Goal: Task Accomplishment & Management: Use online tool/utility

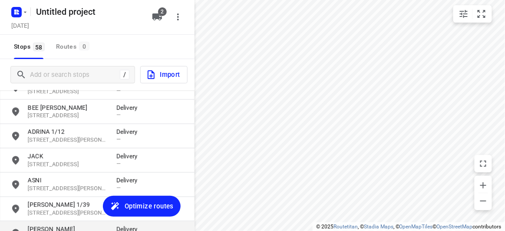
scroll to position [1327, 0]
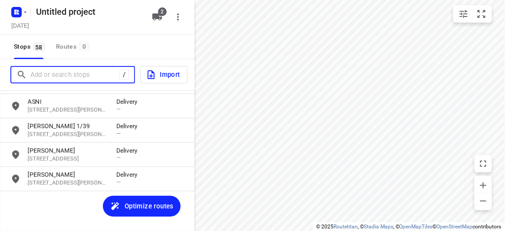
click at [41, 73] on input "Add or search stops" at bounding box center [74, 74] width 89 height 13
paste input "[STREET_ADDRESS][PERSON_NAME]"
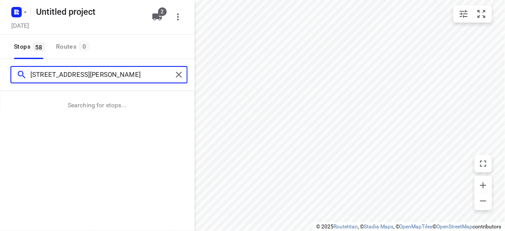
type input "[STREET_ADDRESS][PERSON_NAME]"
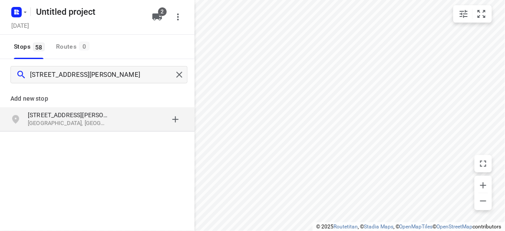
click at [63, 116] on p "[STREET_ADDRESS][PERSON_NAME]" at bounding box center [68, 115] width 80 height 9
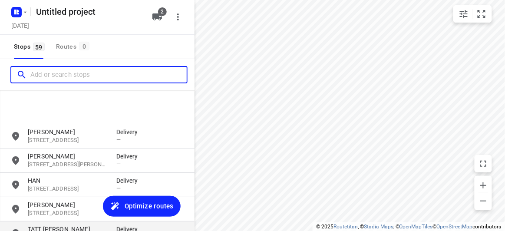
scroll to position [908, 0]
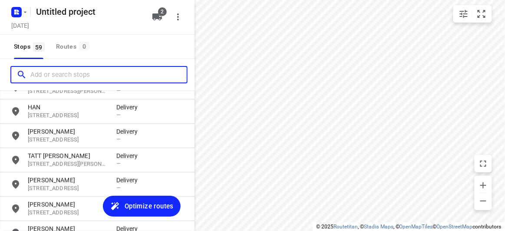
click at [66, 71] on input "Add or search stops" at bounding box center [108, 74] width 156 height 13
paste input "[STREET_ADDRESS][PERSON_NAME][US_STATE]"
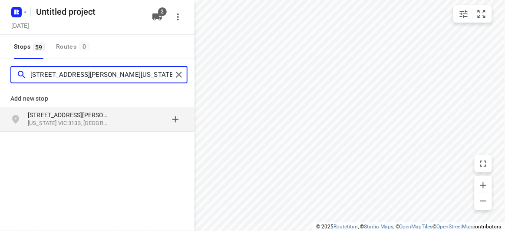
type input "[STREET_ADDRESS][PERSON_NAME][US_STATE]"
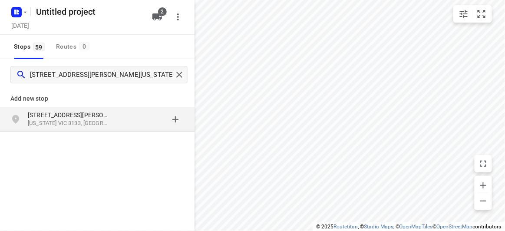
click at [91, 125] on p "[US_STATE] VIC 3133, [GEOGRAPHIC_DATA]" at bounding box center [68, 123] width 80 height 8
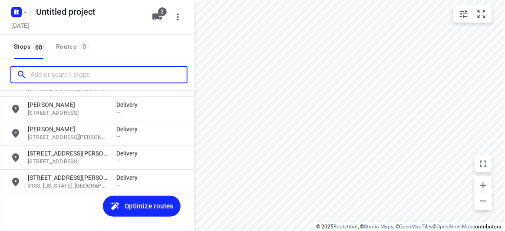
scroll to position [1376, 0]
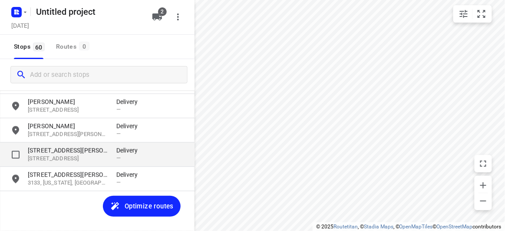
click at [75, 162] on p "[STREET_ADDRESS]" at bounding box center [68, 159] width 80 height 8
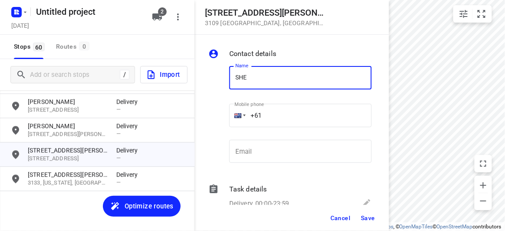
type input "[PERSON_NAME]"
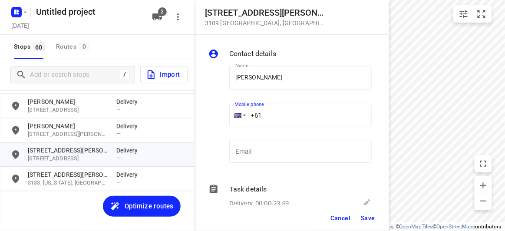
drag, startPoint x: 240, startPoint y: 116, endPoint x: 226, endPoint y: 116, distance: 14.3
click at [226, 116] on div "Mobile phone +61 ​" at bounding box center [300, 118] width 149 height 40
paste input "430587772"
type input "[PHONE_NUMBER]"
click at [367, 215] on span "Save" at bounding box center [368, 218] width 14 height 7
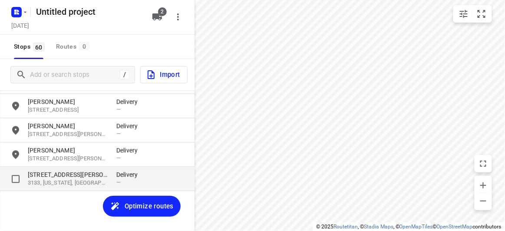
click at [30, 167] on div "[STREET_ADDRESS][PERSON_NAME][US_STATE] Delivery —" at bounding box center [97, 179] width 195 height 24
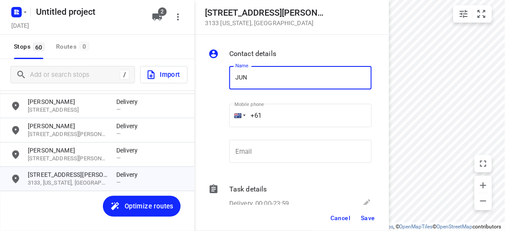
type input "[PERSON_NAME]"
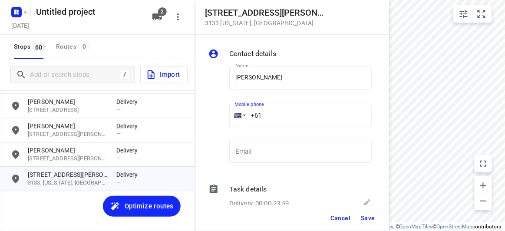
drag, startPoint x: 246, startPoint y: 116, endPoint x: 250, endPoint y: 126, distance: 11.4
click at [239, 116] on div "+61" at bounding box center [300, 115] width 142 height 23
paste input "423869839"
type input "[PHONE_NUMBER]"
click at [372, 220] on span "Save" at bounding box center [368, 218] width 14 height 7
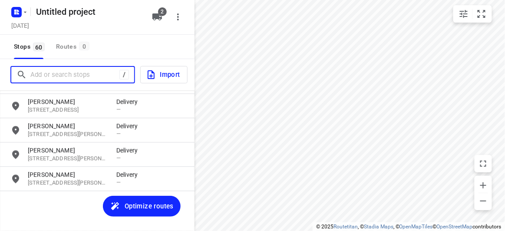
click at [36, 68] on input "Add or search stops" at bounding box center [74, 74] width 89 height 13
paste input "[STREET_ADDRESS][PERSON_NAME]"
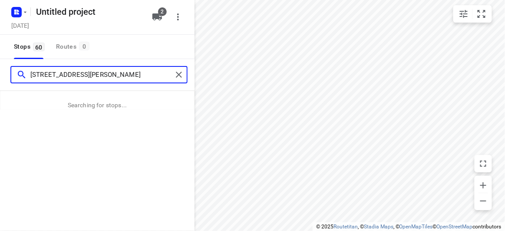
type input "[STREET_ADDRESS][PERSON_NAME]"
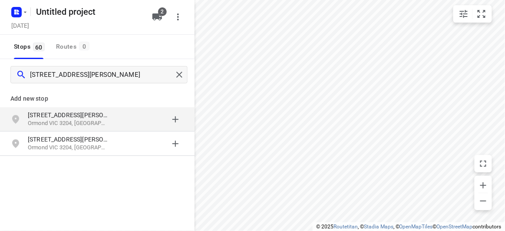
click at [68, 121] on p "Ormond VIC 3204, [GEOGRAPHIC_DATA]" at bounding box center [68, 123] width 80 height 8
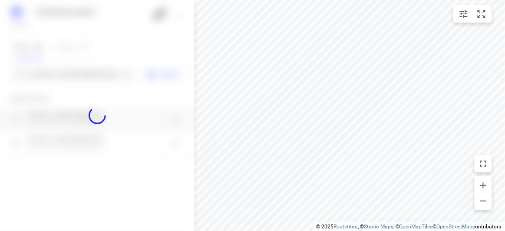
click at [69, 67] on div at bounding box center [97, 115] width 195 height 231
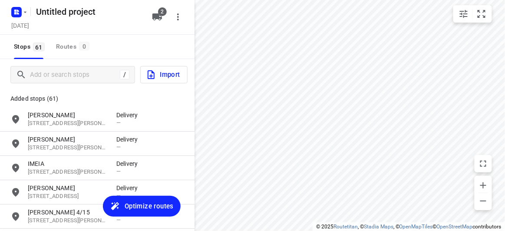
scroll to position [0, 0]
click at [69, 67] on div "/" at bounding box center [72, 74] width 125 height 17
click at [58, 80] on input "Add or search stops" at bounding box center [74, 74] width 89 height 13
paste input "[STREET_ADDRESS]"
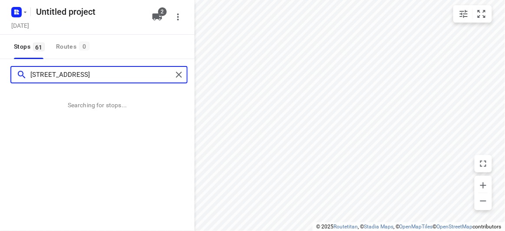
type input "[STREET_ADDRESS]"
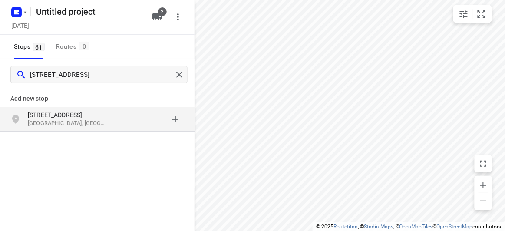
click at [65, 125] on p "[GEOGRAPHIC_DATA], [GEOGRAPHIC_DATA]" at bounding box center [68, 123] width 80 height 8
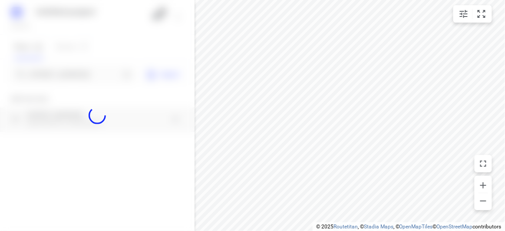
click at [63, 70] on div at bounding box center [97, 115] width 195 height 231
click at [63, 72] on div at bounding box center [97, 115] width 195 height 231
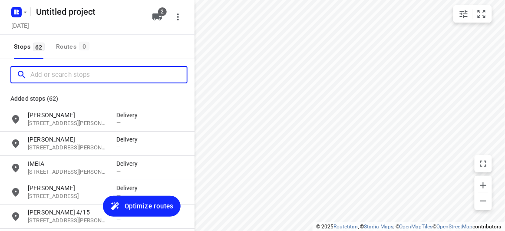
paste input "[STREET_ADDRESS][PERSON_NAME]"
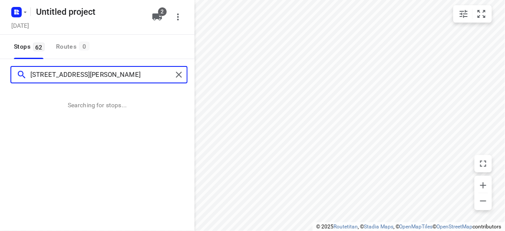
type input "[STREET_ADDRESS][PERSON_NAME]"
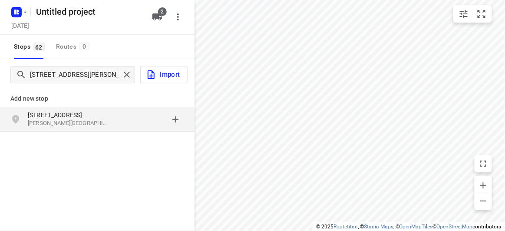
click at [84, 114] on p "[STREET_ADDRESS]" at bounding box center [68, 115] width 80 height 9
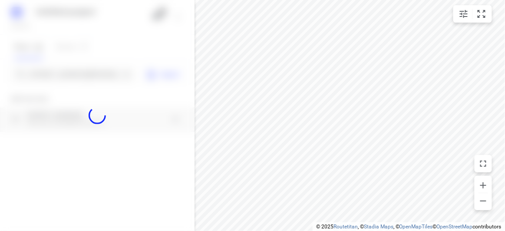
click at [72, 68] on div at bounding box center [97, 115] width 195 height 231
click at [73, 73] on div at bounding box center [97, 115] width 195 height 231
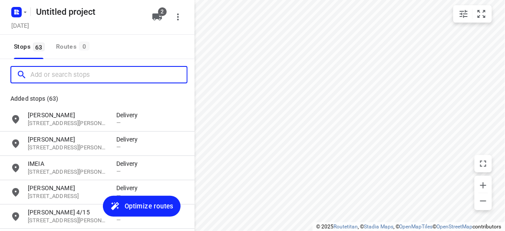
paste input "[STREET_ADDRESS][PERSON_NAME][PERSON_NAME]"
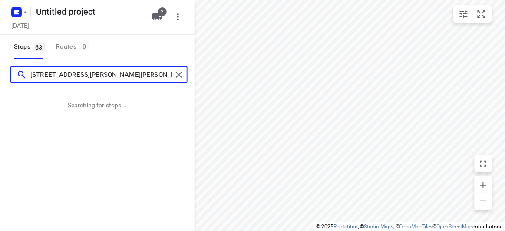
type input "[STREET_ADDRESS][PERSON_NAME][PERSON_NAME]"
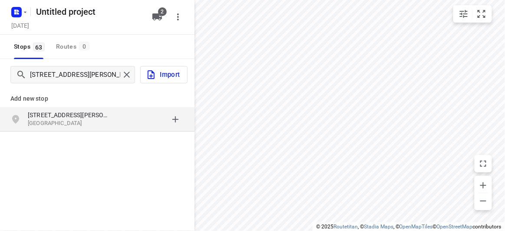
click at [76, 132] on div "Add new stop [STREET_ADDRESS][PERSON_NAME][PERSON_NAME]" at bounding box center [97, 108] width 195 height 50
click at [75, 130] on div "[STREET_ADDRESS][PERSON_NAME][PERSON_NAME]" at bounding box center [97, 119] width 195 height 24
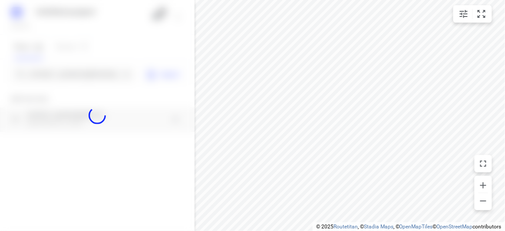
click at [58, 70] on div at bounding box center [97, 115] width 195 height 231
click at [59, 73] on div at bounding box center [97, 115] width 195 height 231
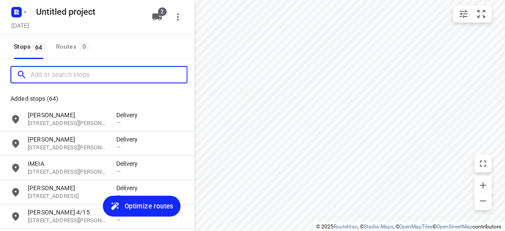
paste input "[STREET_ADDRESS]"
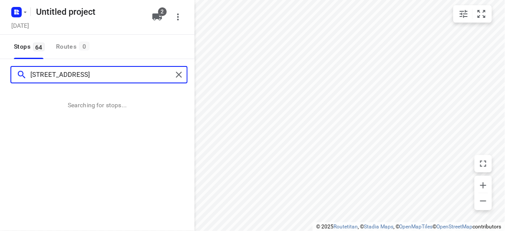
type input "[STREET_ADDRESS]"
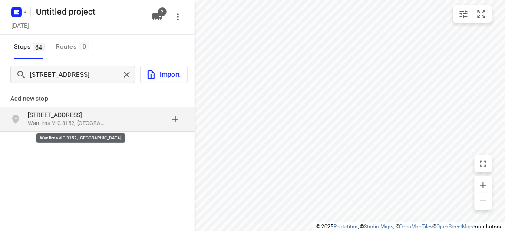
click at [99, 123] on p "Wantirna VIC 3152, [GEOGRAPHIC_DATA]" at bounding box center [68, 123] width 80 height 8
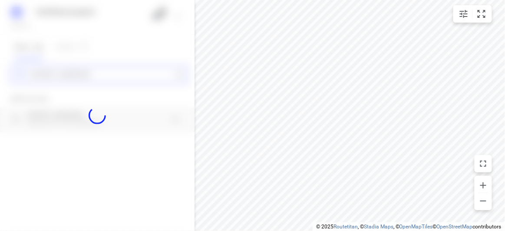
click at [72, 75] on div "Untitled project [DATE] 2 Stops 64 Routes 0 [GEOGRAPHIC_DATA] Add new stop [STR…" at bounding box center [97, 115] width 195 height 231
click at [72, 75] on div at bounding box center [97, 115] width 195 height 231
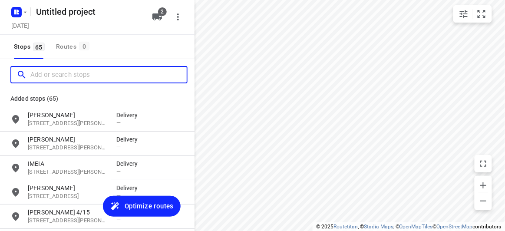
paste input "[STREET_ADDRESS]"
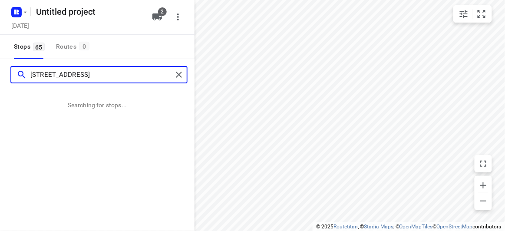
type input "[STREET_ADDRESS]"
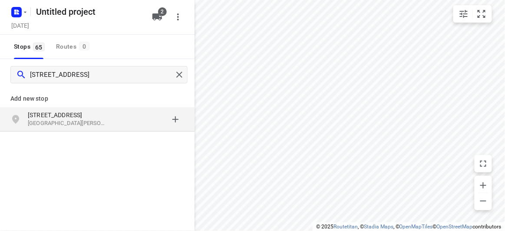
click at [53, 112] on p "[STREET_ADDRESS]" at bounding box center [68, 115] width 80 height 9
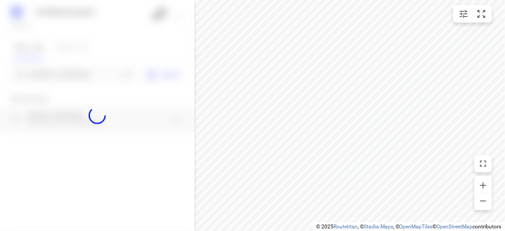
click at [41, 63] on div at bounding box center [97, 115] width 195 height 231
click at [44, 74] on div at bounding box center [97, 115] width 195 height 231
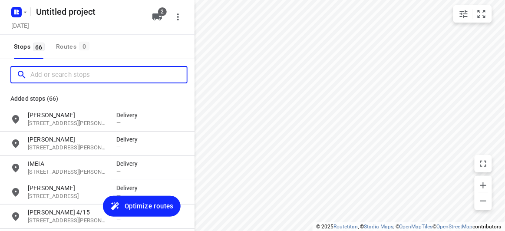
paste input "[STREET_ADDRESS][PERSON_NAME][PERSON_NAME]"
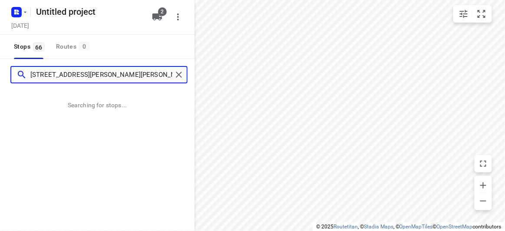
type input "[STREET_ADDRESS][PERSON_NAME][PERSON_NAME]"
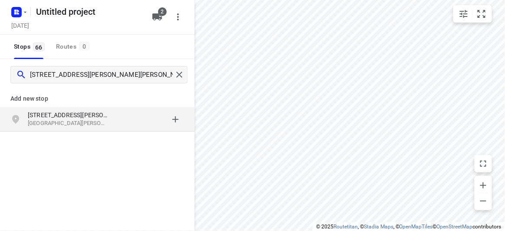
click at [63, 109] on div "[STREET_ADDRESS][PERSON_NAME][PERSON_NAME]" at bounding box center [97, 119] width 195 height 24
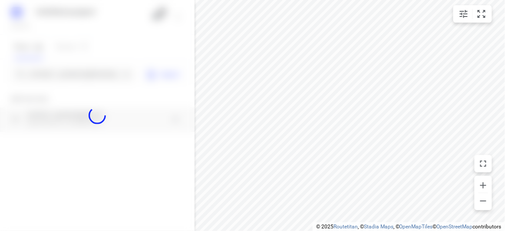
click at [56, 66] on div at bounding box center [97, 115] width 195 height 231
click at [58, 73] on div at bounding box center [97, 115] width 195 height 231
paste input "[STREET_ADDRESS][PERSON_NAME]"
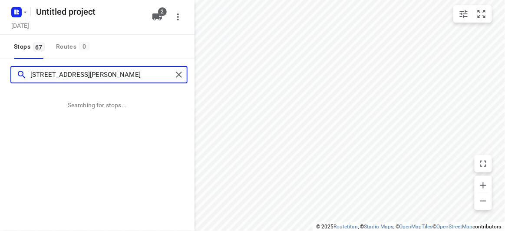
type input "[STREET_ADDRESS][PERSON_NAME]"
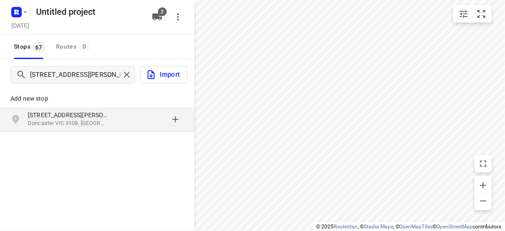
click at [46, 91] on div "Add new stop" at bounding box center [97, 95] width 195 height 24
click at [55, 113] on p "[STREET_ADDRESS][PERSON_NAME]" at bounding box center [68, 115] width 80 height 9
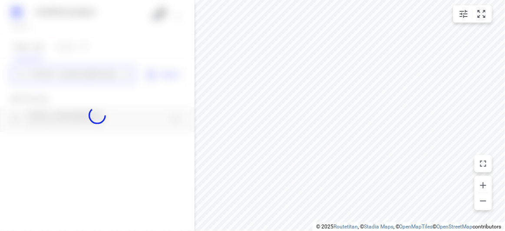
click at [48, 75] on div "Untitled project [DATE] 2 Stops 67 Routes 0 [STREET_ADDRESS][PERSON_NAME] Impor…" at bounding box center [97, 115] width 195 height 231
click at [48, 74] on div at bounding box center [97, 115] width 195 height 231
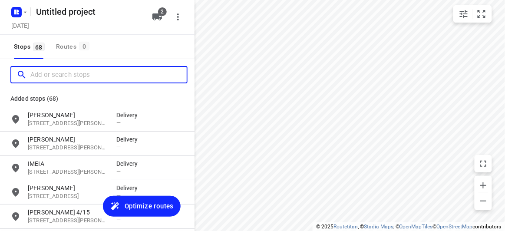
paste input "[STREET_ADDRESS]"
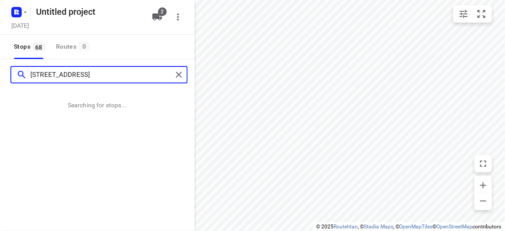
type input "[STREET_ADDRESS]"
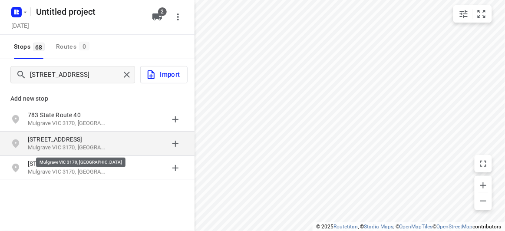
click at [48, 144] on p "Mulgrave VIC 3170, [GEOGRAPHIC_DATA]" at bounding box center [68, 148] width 80 height 8
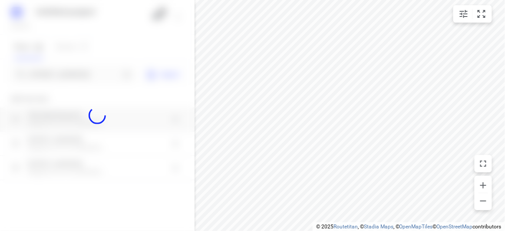
click at [64, 70] on div at bounding box center [97, 115] width 195 height 231
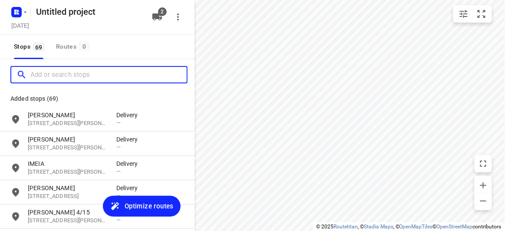
click at [64, 70] on input "Add or search stops" at bounding box center [108, 74] width 156 height 13
paste input "[STREET_ADDRESS]"
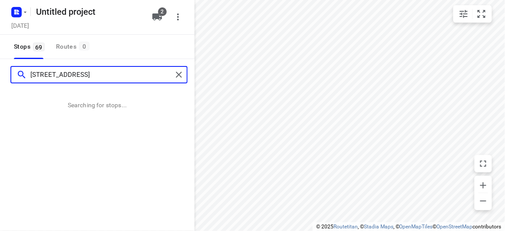
type input "[STREET_ADDRESS]"
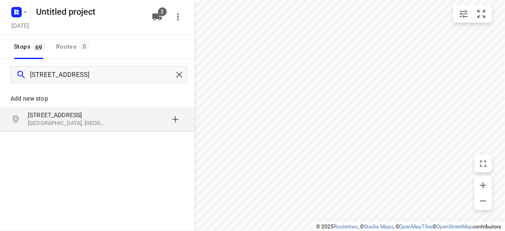
click at [95, 123] on p "[GEOGRAPHIC_DATA], [GEOGRAPHIC_DATA]" at bounding box center [68, 123] width 80 height 8
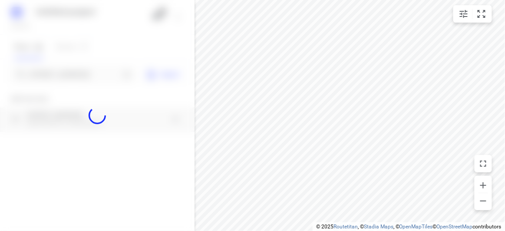
click at [64, 74] on div at bounding box center [97, 115] width 195 height 231
click at [64, 73] on div at bounding box center [97, 115] width 195 height 231
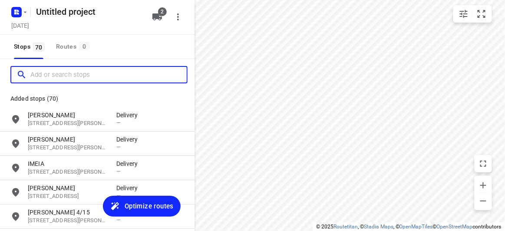
paste input "[STREET_ADDRESS]"
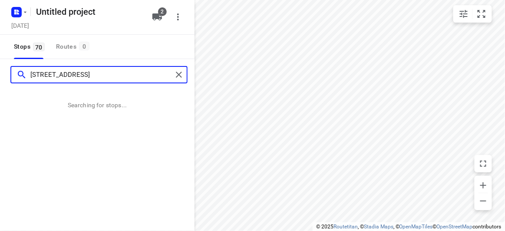
type input "[STREET_ADDRESS]"
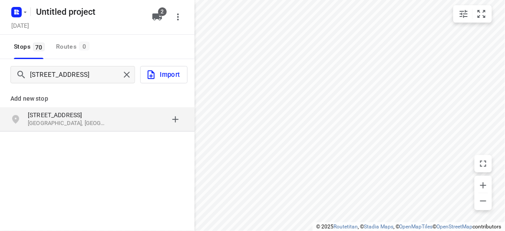
click at [149, 130] on div "[STREET_ADDRESS]" at bounding box center [97, 119] width 195 height 24
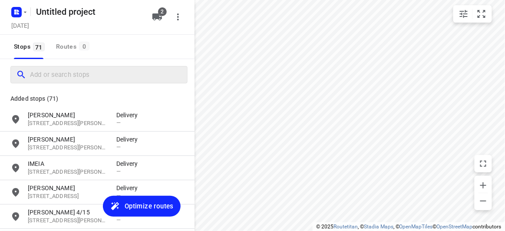
click at [48, 67] on div at bounding box center [98, 74] width 177 height 17
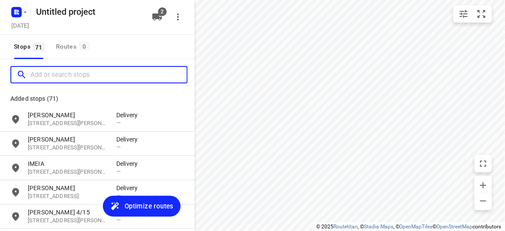
click at [67, 80] on input "Add or search stops" at bounding box center [108, 74] width 156 height 13
paste input "[STREET_ADDRESS][PERSON_NAME]"
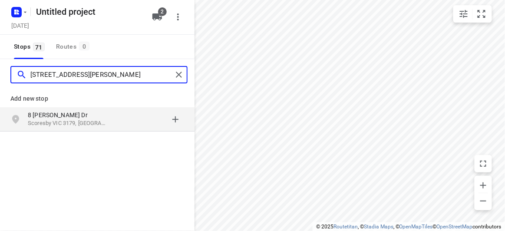
type input "[STREET_ADDRESS][PERSON_NAME]"
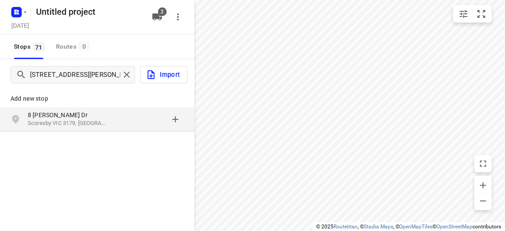
click at [122, 125] on div "grid" at bounding box center [150, 119] width 68 height 17
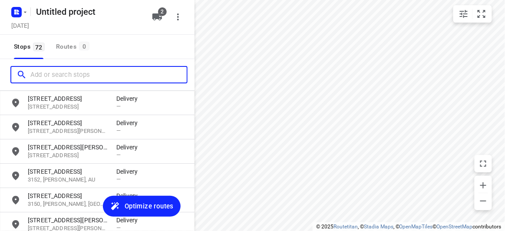
scroll to position [1668, 0]
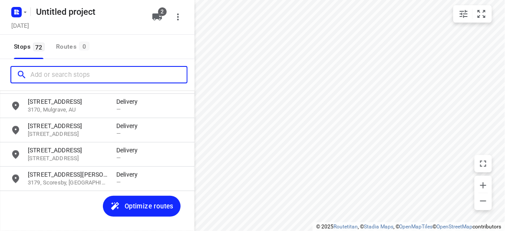
click at [62, 69] on input "Add or search stops" at bounding box center [108, 74] width 156 height 13
paste input "[STREET_ADDRESS][PERSON_NAME]"
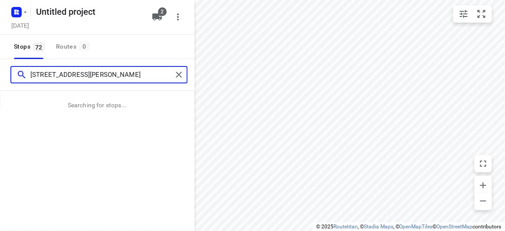
type input "[STREET_ADDRESS][PERSON_NAME]"
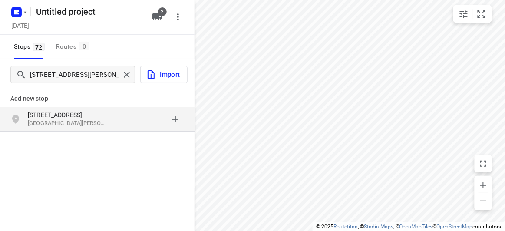
click at [50, 102] on p "Add new stop" at bounding box center [97, 98] width 174 height 10
click at [51, 113] on p "[STREET_ADDRESS]" at bounding box center [68, 115] width 80 height 9
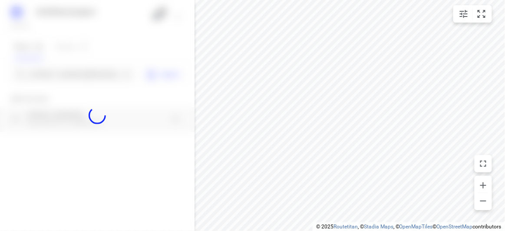
click at [46, 71] on div at bounding box center [97, 115] width 195 height 231
click at [45, 74] on div at bounding box center [97, 115] width 195 height 231
click at [45, 74] on input "[STREET_ADDRESS][PERSON_NAME]" at bounding box center [74, 74] width 89 height 13
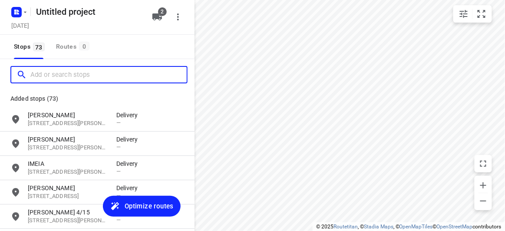
scroll to position [0, 0]
paste input "[STREET_ADDRESS][PERSON_NAME]"
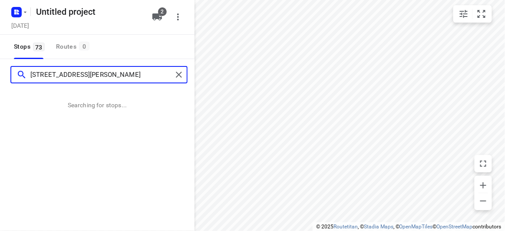
type input "[STREET_ADDRESS][PERSON_NAME]"
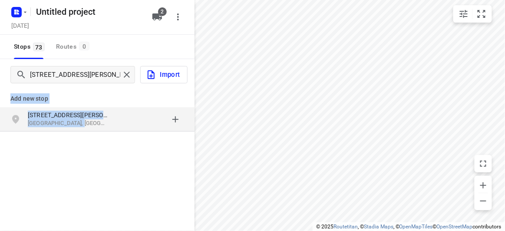
click at [72, 131] on div "Add new stop [STREET_ADDRESS][PERSON_NAME]" at bounding box center [97, 108] width 195 height 50
click at [58, 110] on div "[STREET_ADDRESS][PERSON_NAME]" at bounding box center [97, 119] width 195 height 24
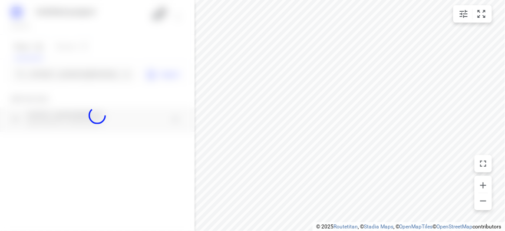
click at [56, 78] on div at bounding box center [97, 115] width 195 height 231
click at [56, 77] on div at bounding box center [97, 115] width 195 height 231
click at [56, 77] on div "Untitled project [DATE] 2 Stops 73 Routes [GEOGRAPHIC_DATA][STREET_ADDRESS][PER…" at bounding box center [97, 115] width 195 height 231
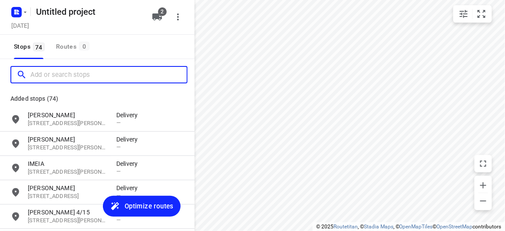
paste input "[STREET_ADDRESS][PERSON_NAME]"
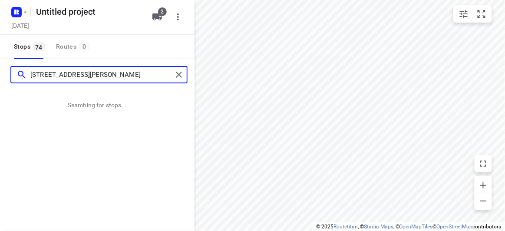
type input "[STREET_ADDRESS][PERSON_NAME]"
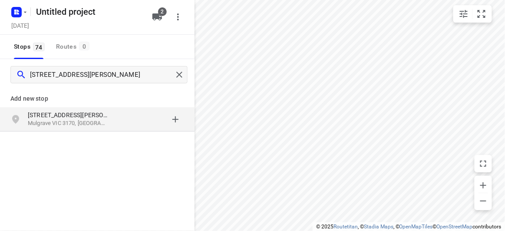
click at [36, 114] on p "[STREET_ADDRESS][PERSON_NAME]" at bounding box center [68, 115] width 80 height 9
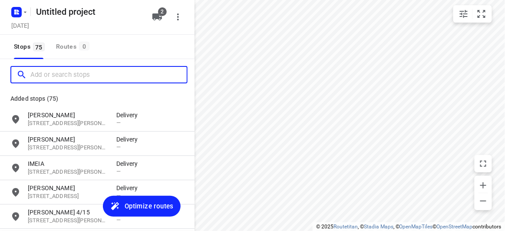
click at [77, 71] on input "Add or search stops" at bounding box center [108, 74] width 156 height 13
paste input "[STREET_ADDRESS]"
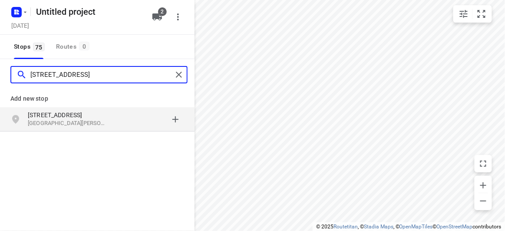
type input "[STREET_ADDRESS]"
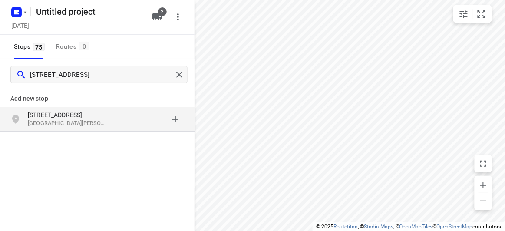
click at [88, 121] on p "[GEOGRAPHIC_DATA][PERSON_NAME], [GEOGRAPHIC_DATA]" at bounding box center [68, 123] width 80 height 8
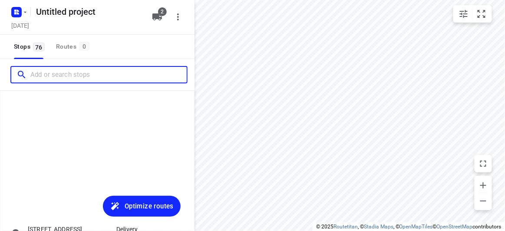
scroll to position [1765, 0]
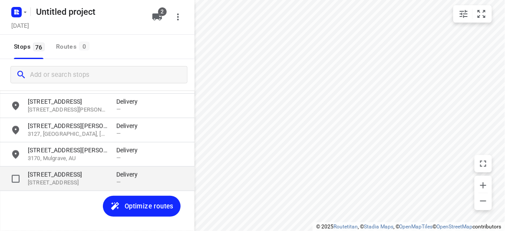
click at [49, 190] on div "[STREET_ADDRESS] Delivery —" at bounding box center [97, 179] width 195 height 24
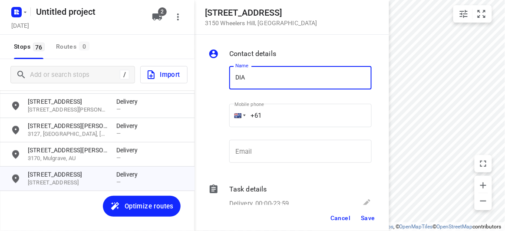
type input "[PERSON_NAME]"
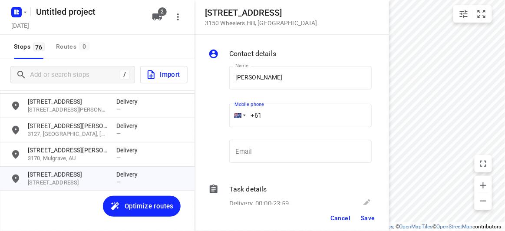
click at [273, 118] on input "+61" at bounding box center [300, 115] width 142 height 23
paste input "449751017"
type input "[PHONE_NUMBER]"
click at [368, 216] on span "Save" at bounding box center [368, 218] width 14 height 7
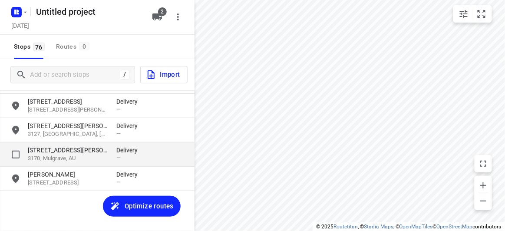
click at [34, 162] on p "3170, Mulgrave, AU" at bounding box center [68, 159] width 80 height 8
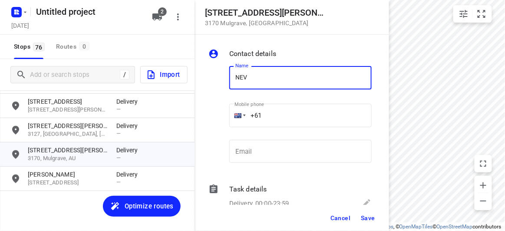
type input "[PERSON_NAME]"
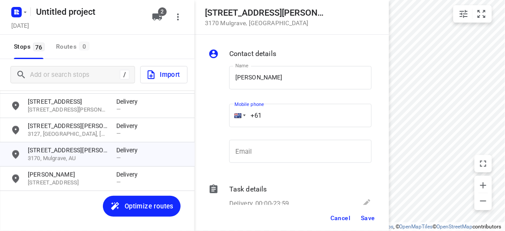
click at [272, 116] on input "+61" at bounding box center [300, 115] width 142 height 23
paste input "433614093"
type input "[PHONE_NUMBER]"
click at [369, 219] on span "Save" at bounding box center [368, 218] width 14 height 7
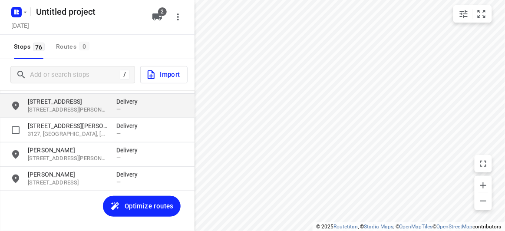
click at [64, 118] on div "[STREET_ADDRESS][PERSON_NAME] [GEOGRAPHIC_DATA] —" at bounding box center [97, 106] width 195 height 24
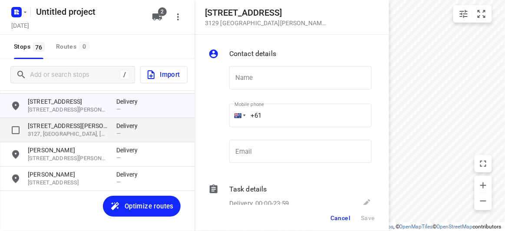
click at [65, 124] on p "[STREET_ADDRESS][PERSON_NAME]" at bounding box center [68, 126] width 80 height 9
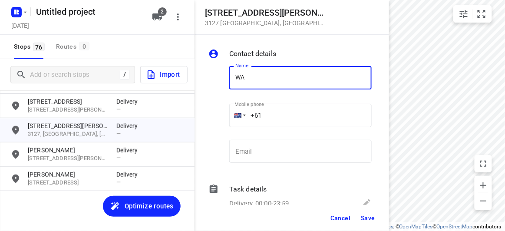
type input "WAN TEING"
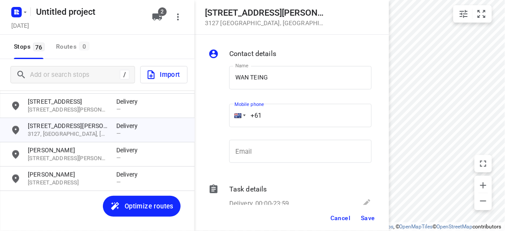
click at [268, 115] on input "+61" at bounding box center [300, 115] width 142 height 23
paste input "433769904"
type input "[PHONE_NUMBER]"
click at [362, 217] on span "Save" at bounding box center [368, 218] width 14 height 7
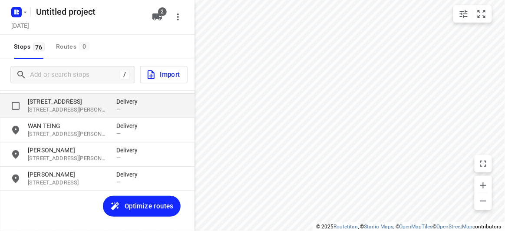
click at [42, 109] on p "[STREET_ADDRESS][PERSON_NAME]" at bounding box center [68, 110] width 80 height 8
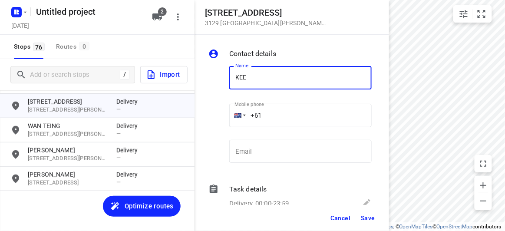
type input "KEE"
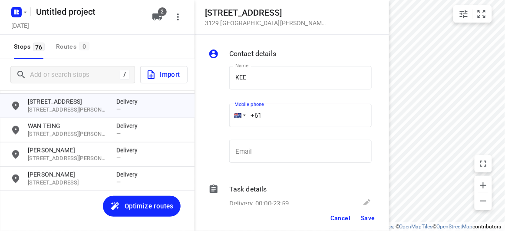
click at [273, 116] on input "+61" at bounding box center [300, 115] width 142 height 23
paste input "0433339910"
click at [264, 117] on input "[PHONE_NUMBER]" at bounding box center [300, 115] width 142 height 23
click at [265, 118] on input "[PHONE_NUMBER]" at bounding box center [300, 115] width 142 height 23
click at [266, 119] on input "[PHONE_NUMBER]" at bounding box center [300, 115] width 142 height 23
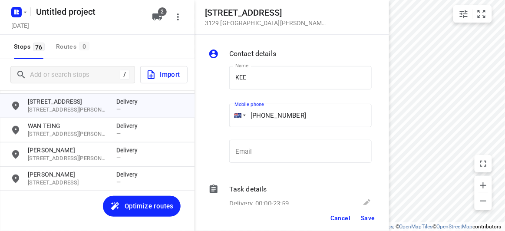
type input "[PHONE_NUMBER]"
click at [363, 212] on button "Save" at bounding box center [368, 218] width 21 height 16
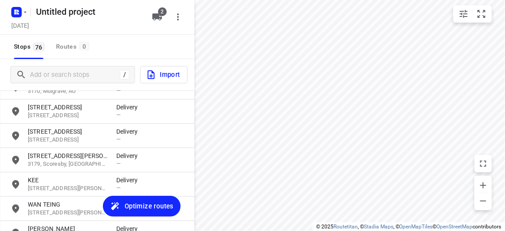
scroll to position [1686, 0]
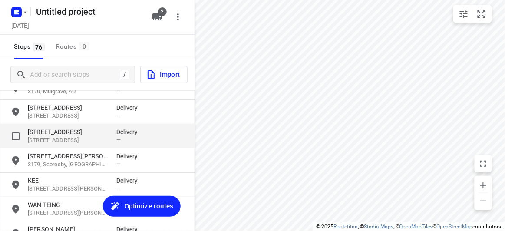
click at [44, 133] on p "[STREET_ADDRESS]" at bounding box center [68, 132] width 80 height 9
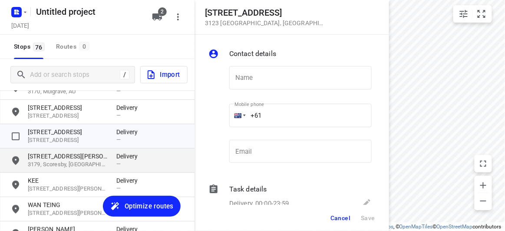
click at [45, 156] on p "[STREET_ADDRESS][PERSON_NAME]" at bounding box center [68, 156] width 80 height 9
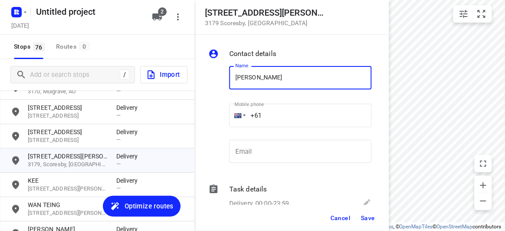
type input "[PERSON_NAME]"
click at [268, 116] on input "+61" at bounding box center [300, 115] width 142 height 23
paste input "433734204"
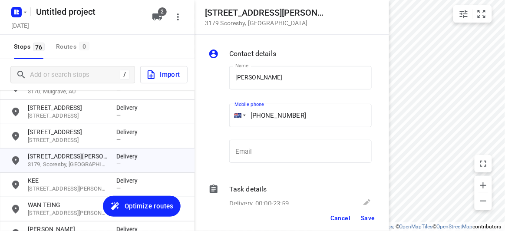
type input "[PHONE_NUMBER]"
click at [371, 212] on button "Save" at bounding box center [368, 218] width 21 height 16
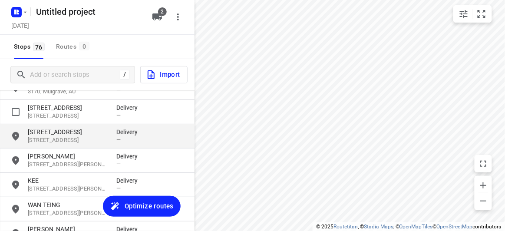
click at [44, 140] on p "[STREET_ADDRESS]" at bounding box center [68, 140] width 80 height 8
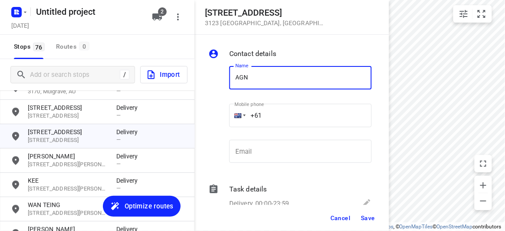
type input "[PERSON_NAME]"
click at [272, 118] on input "+61" at bounding box center [300, 115] width 142 height 23
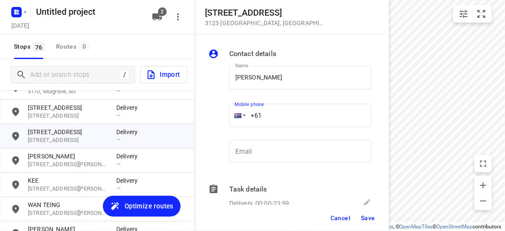
paste input "430310238"
type input "[PHONE_NUMBER]"
click at [362, 216] on span "Save" at bounding box center [368, 218] width 14 height 7
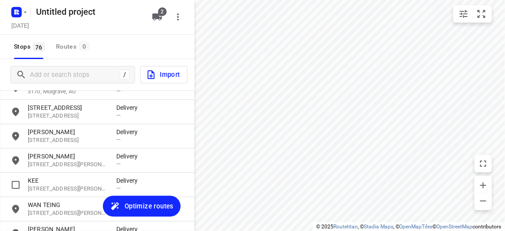
scroll to position [1647, 0]
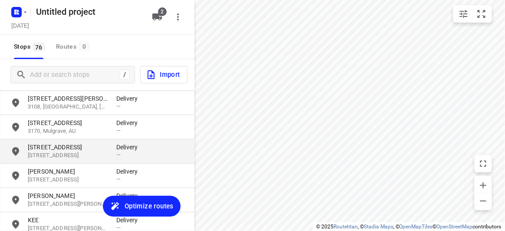
click at [60, 152] on p "[STREET_ADDRESS]" at bounding box center [68, 156] width 80 height 8
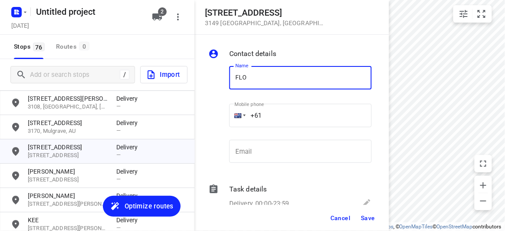
type input "[PERSON_NAME] 3/436"
click at [220, 125] on div "Name [PERSON_NAME] 3/436 Name Mobile phone +61 ​ Email Email" at bounding box center [290, 116] width 167 height 115
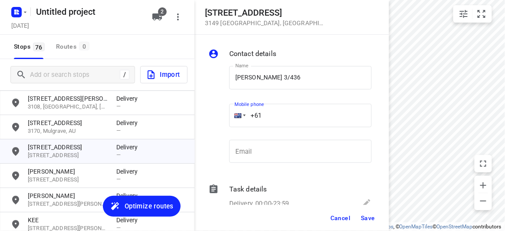
paste input "468493238"
type input "[PHONE_NUMBER]"
click at [366, 219] on span "Save" at bounding box center [368, 218] width 14 height 7
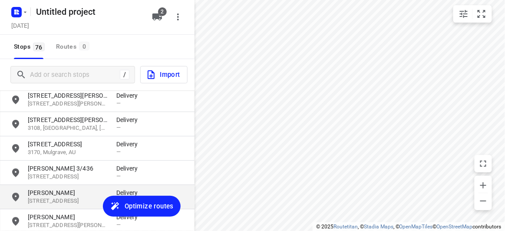
scroll to position [1607, 0]
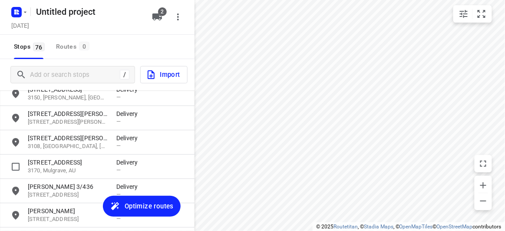
click at [58, 161] on p "[STREET_ADDRESS]" at bounding box center [68, 162] width 80 height 9
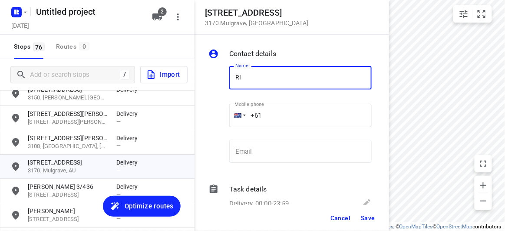
type input "[PERSON_NAME]"
click at [274, 110] on input "+61" at bounding box center [300, 115] width 142 height 23
paste input "61499155125"
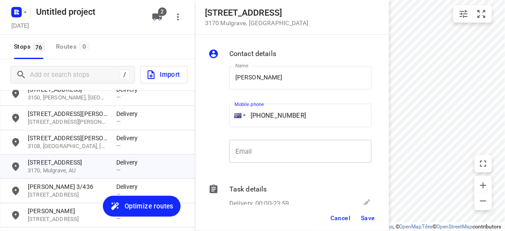
drag, startPoint x: 276, startPoint y: 120, endPoint x: 307, endPoint y: 153, distance: 45.8
click at [226, 122] on div "Mobile phone [PHONE_NUMBER] ​" at bounding box center [300, 118] width 149 height 40
paste input "tel"
type input "[PHONE_NUMBER]"
click at [374, 215] on span "Save" at bounding box center [368, 218] width 14 height 7
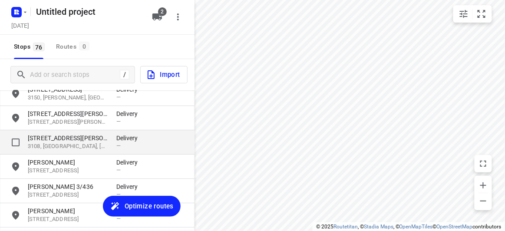
click at [50, 133] on div "[STREET_ADDRESS][PERSON_NAME] Delivery —" at bounding box center [97, 142] width 195 height 24
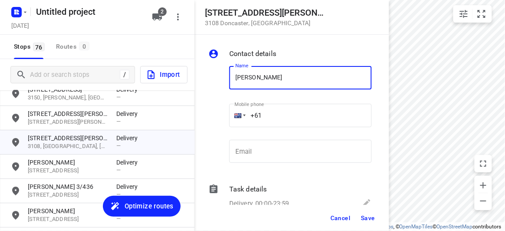
type input "[PERSON_NAME] 3/4"
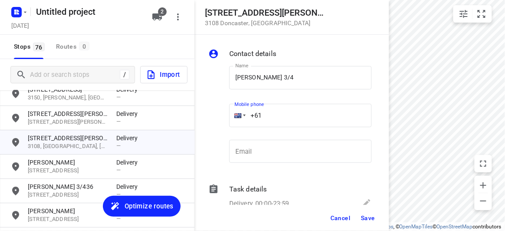
drag, startPoint x: 239, startPoint y: 116, endPoint x: 204, endPoint y: 116, distance: 34.8
click at [205, 116] on div "Contact details Name [PERSON_NAME] 3/4 Name Mobile phone +61 ​ Email Email Task…" at bounding box center [292, 120] width 195 height 170
paste input "437493631"
type input "[PHONE_NUMBER]"
click at [373, 223] on button "Save" at bounding box center [368, 218] width 21 height 16
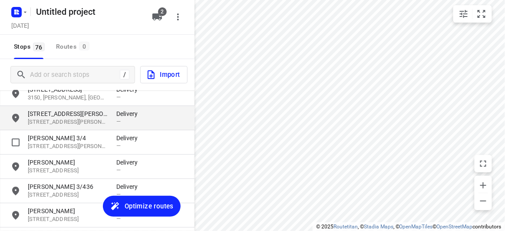
click at [45, 121] on p "[STREET_ADDRESS][PERSON_NAME]" at bounding box center [68, 122] width 80 height 8
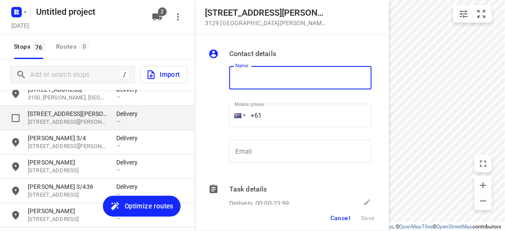
type input "J"
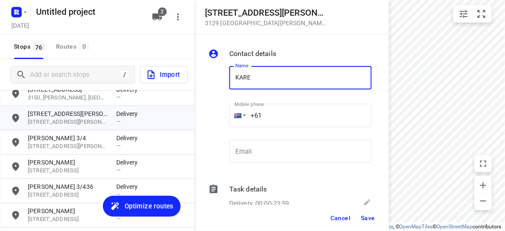
type input "[PERSON_NAME]"
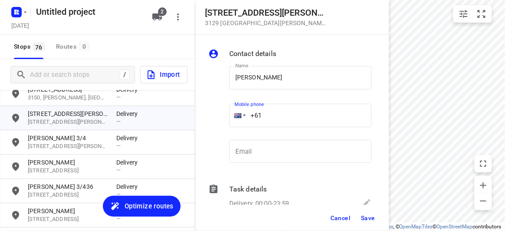
drag, startPoint x: 247, startPoint y: 113, endPoint x: 212, endPoint y: 113, distance: 35.2
click at [215, 113] on div "Name [PERSON_NAME] Name Mobile phone +61 ​ Email Email" at bounding box center [290, 116] width 167 height 115
paste input "406261785"
type input "[PHONE_NUMBER]"
click at [371, 215] on span "Save" at bounding box center [368, 218] width 14 height 7
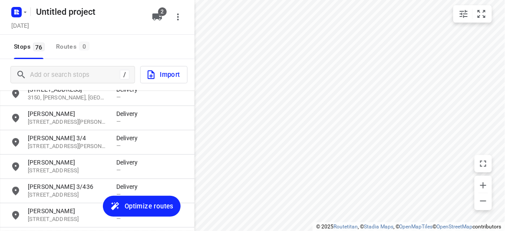
scroll to position [1567, 0]
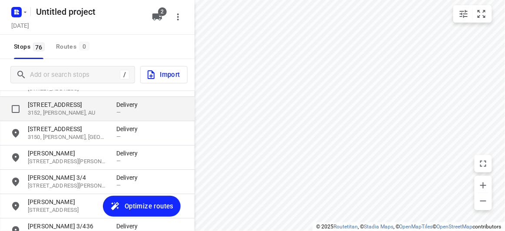
click at [48, 120] on div "[STREET_ADDRESS] Delivery —" at bounding box center [97, 109] width 195 height 24
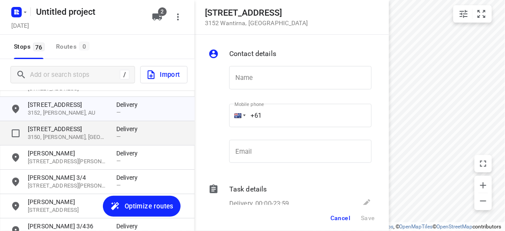
click at [52, 131] on p "[STREET_ADDRESS]" at bounding box center [68, 129] width 80 height 9
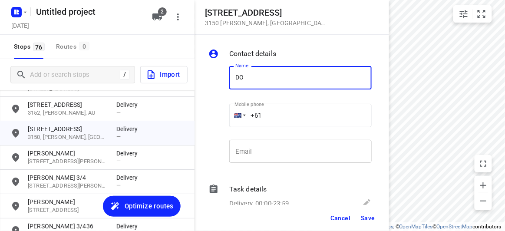
type input "[PERSON_NAME]"
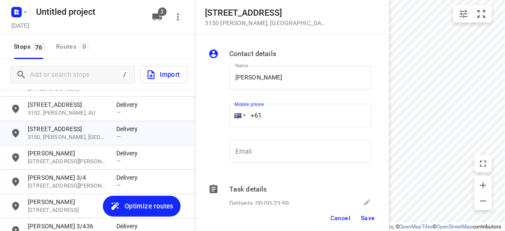
drag, startPoint x: 223, startPoint y: 111, endPoint x: 215, endPoint y: 111, distance: 7.4
click at [215, 111] on div "Name [PERSON_NAME] Name Mobile phone +61 ​ Email Email" at bounding box center [290, 116] width 167 height 115
paste input "401243705"
type input "[PHONE_NUMBER]"
click at [368, 218] on span "Save" at bounding box center [368, 218] width 14 height 7
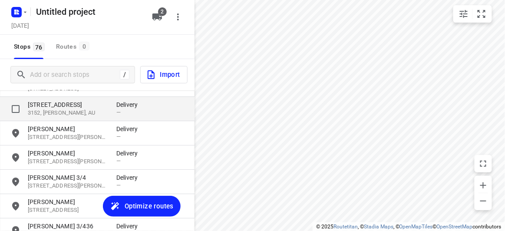
click at [71, 116] on p "3152, [PERSON_NAME], AU" at bounding box center [68, 113] width 80 height 8
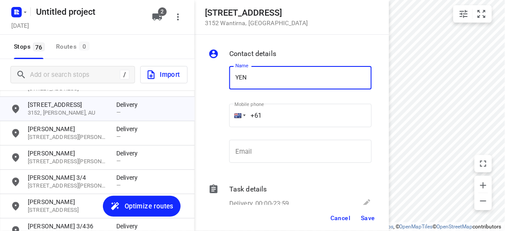
type input "[PERSON_NAME]"
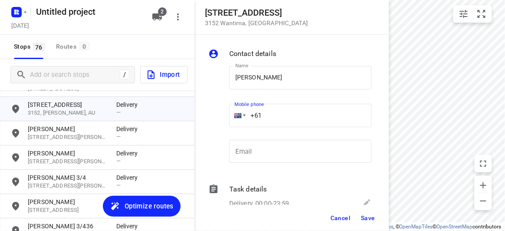
drag, startPoint x: 261, startPoint y: 115, endPoint x: 215, endPoint y: 120, distance: 46.8
click at [213, 118] on div "Name [PERSON_NAME] Name Mobile phone +61 ​ Email Email" at bounding box center [290, 116] width 167 height 115
paste input "450705388"
type input "[PHONE_NUMBER]"
click at [375, 219] on span "Save" at bounding box center [368, 218] width 14 height 7
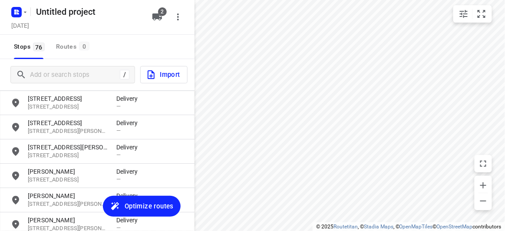
scroll to position [1488, 0]
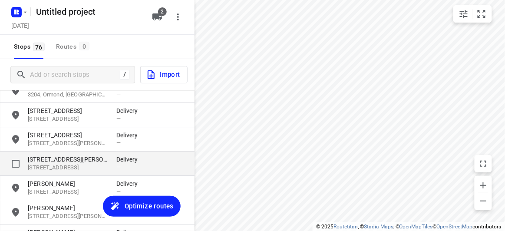
click at [47, 165] on p "[STREET_ADDRESS]" at bounding box center [68, 168] width 80 height 8
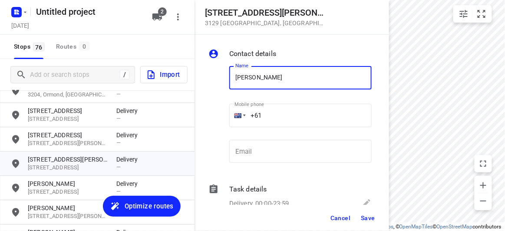
paste input "[PHONE_NUMBER]"
type input "[PERSON_NAME]+61433016221"
drag, startPoint x: 267, startPoint y: 116, endPoint x: 237, endPoint y: 116, distance: 30.0
click at [237, 116] on div "+61" at bounding box center [300, 115] width 142 height 23
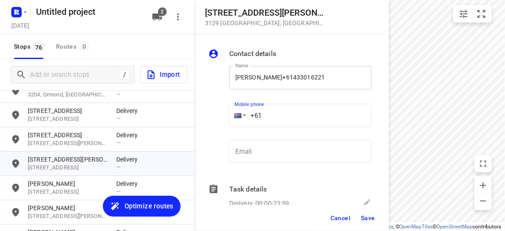
paste input "433016221"
type input "[PHONE_NUMBER]"
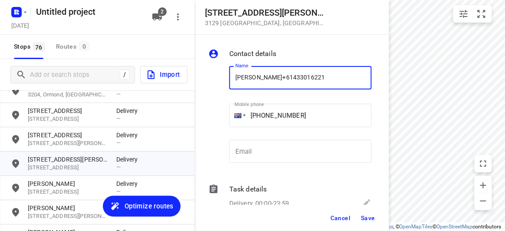
drag, startPoint x: 328, startPoint y: 70, endPoint x: 270, endPoint y: 72, distance: 58.2
click at [270, 72] on input "[PERSON_NAME]+61433016221" at bounding box center [300, 77] width 142 height 23
type input "[PERSON_NAME]"
click at [354, 210] on div "Cancel Save" at bounding box center [292, 218] width 195 height 26
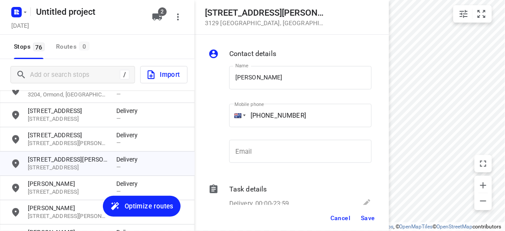
click at [359, 215] on button "Save" at bounding box center [368, 218] width 21 height 16
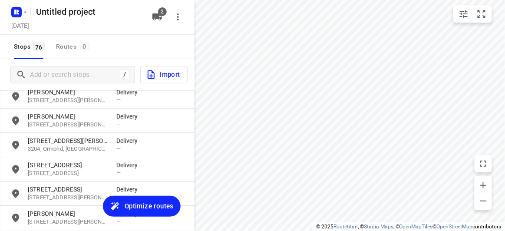
scroll to position [1409, 0]
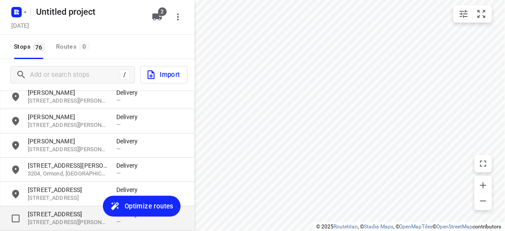
click at [66, 220] on p "[STREET_ADDRESS][PERSON_NAME]" at bounding box center [68, 223] width 80 height 8
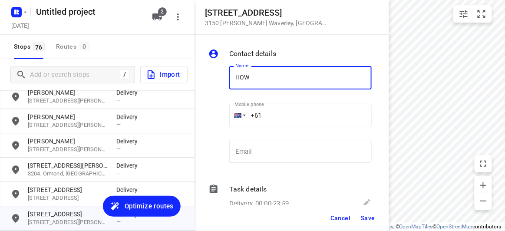
type input "HOW MAN MOK"
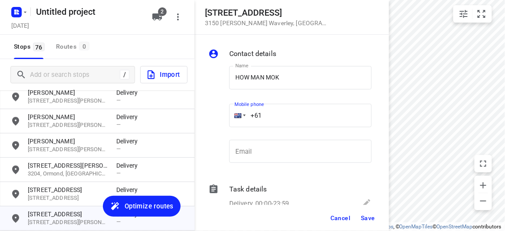
drag, startPoint x: 243, startPoint y: 110, endPoint x: 214, endPoint y: 113, distance: 28.8
click at [217, 110] on div "Name HOW MAN MOK Name Mobile phone +61 ​ Email Email" at bounding box center [290, 116] width 167 height 115
paste input "41367768961"
drag, startPoint x: 315, startPoint y: 112, endPoint x: 232, endPoint y: 111, distance: 82.5
click at [232, 111] on div "[PHONE_NUMBER]" at bounding box center [300, 115] width 142 height 23
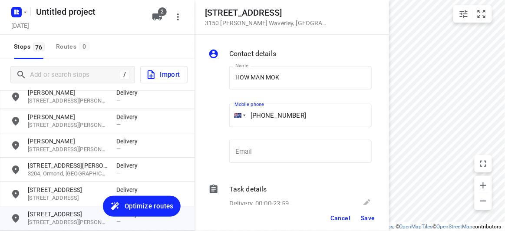
paste input "tel"
type input "[PHONE_NUMBER]"
click at [367, 222] on button "Save" at bounding box center [368, 218] width 21 height 16
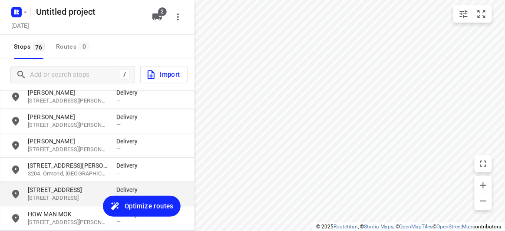
click at [51, 200] on p "[STREET_ADDRESS]" at bounding box center [68, 198] width 80 height 8
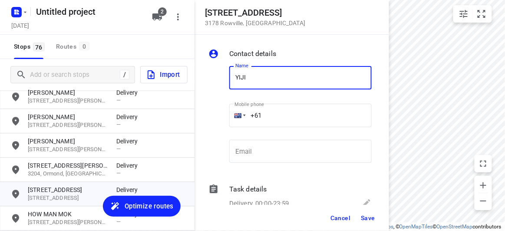
type input "[PERSON_NAME]"
drag, startPoint x: 263, startPoint y: 116, endPoint x: 218, endPoint y: 118, distance: 44.8
click at [221, 119] on div "Name [PERSON_NAME] Name Mobile phone +61 ​ Email Email" at bounding box center [290, 116] width 167 height 115
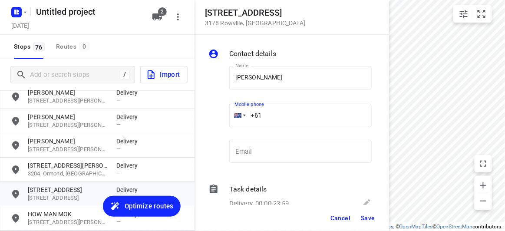
paste input "452609476"
type input "[PHONE_NUMBER]"
click at [362, 217] on span "Save" at bounding box center [368, 218] width 14 height 7
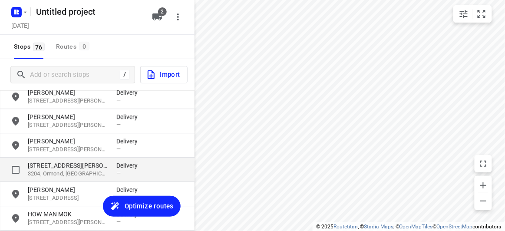
click at [73, 173] on p "3204, Ormond, [GEOGRAPHIC_DATA]" at bounding box center [68, 174] width 80 height 8
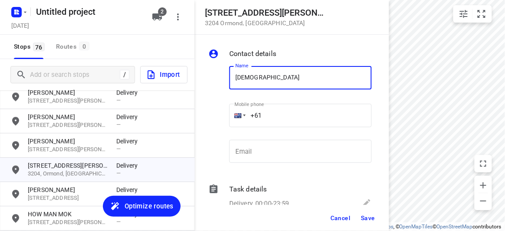
type input "[PERSON_NAME]"
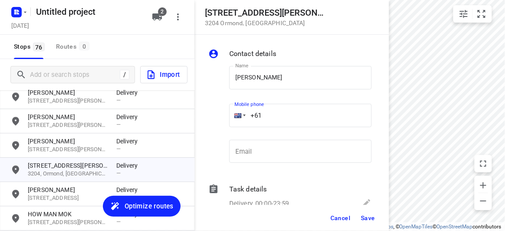
drag, startPoint x: 240, startPoint y: 119, endPoint x: 222, endPoint y: 119, distance: 17.8
click at [222, 119] on div "Name [PERSON_NAME] Name Mobile phone +61 ​ Email Email" at bounding box center [290, 116] width 167 height 115
paste input "422500549"
type input "[PHONE_NUMBER]"
click at [355, 215] on div "Cancel Save" at bounding box center [292, 218] width 195 height 26
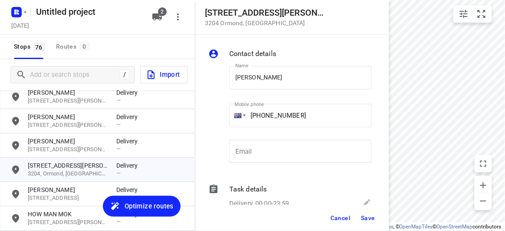
click at [369, 221] on span "Save" at bounding box center [368, 218] width 14 height 7
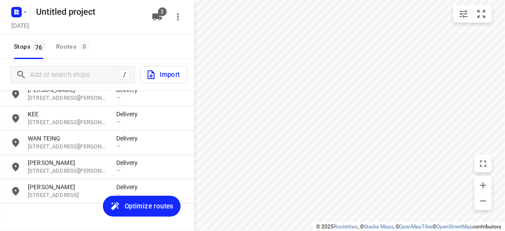
scroll to position [1765, 0]
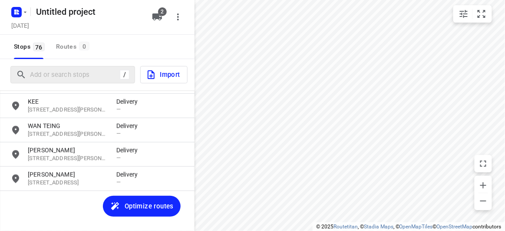
click at [56, 81] on div "/" at bounding box center [72, 74] width 125 height 17
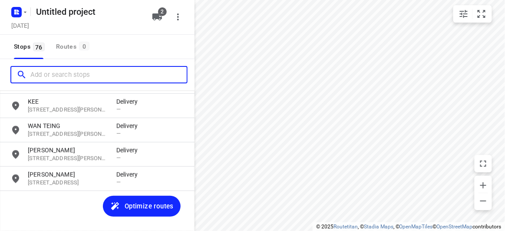
click at [56, 76] on input "Add or search stops" at bounding box center [108, 74] width 156 height 13
paste input "[STREET_ADDRESS]"
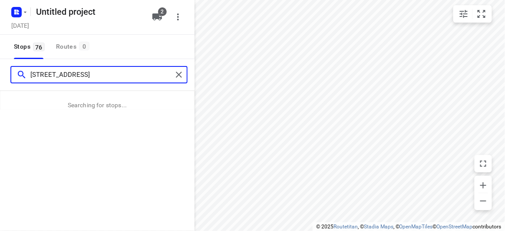
type input "[STREET_ADDRESS]"
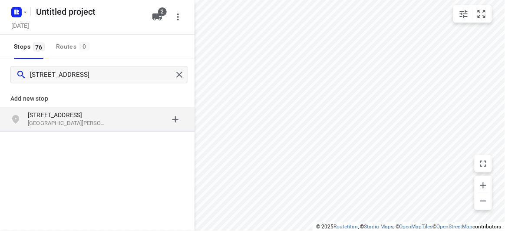
click at [57, 117] on p "[STREET_ADDRESS]" at bounding box center [68, 115] width 80 height 9
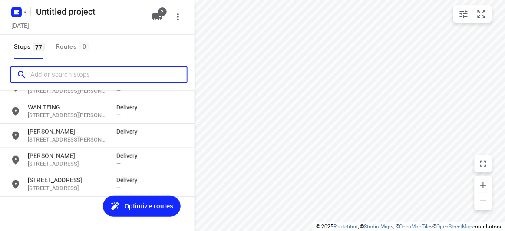
scroll to position [1789, 0]
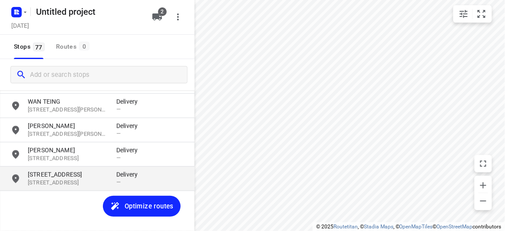
click at [59, 183] on p "[STREET_ADDRESS]" at bounding box center [68, 183] width 80 height 8
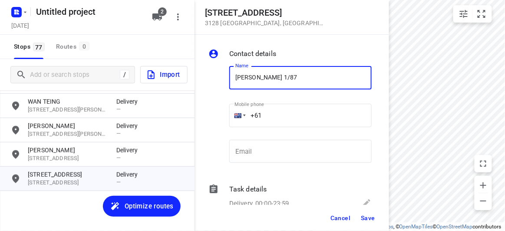
type input "[PERSON_NAME] 1/87"
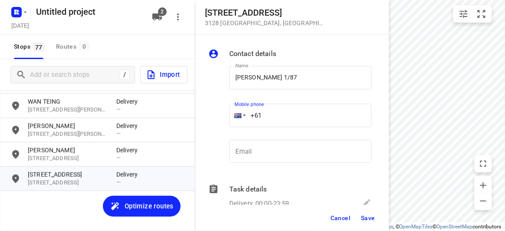
drag, startPoint x: 290, startPoint y: 113, endPoint x: 223, endPoint y: 117, distance: 66.6
click at [224, 119] on div "Name [PERSON_NAME] 1/87 Name Mobile phone +61 ​ Email Email" at bounding box center [290, 116] width 167 height 115
paste input "452295658"
type input "[PHONE_NUMBER]"
click at [365, 219] on span "Save" at bounding box center [368, 218] width 14 height 7
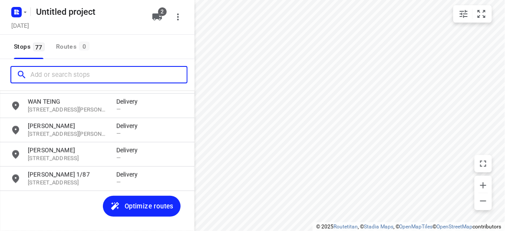
click at [73, 75] on input "Add or search stops" at bounding box center [108, 74] width 156 height 13
paste input "[STREET_ADDRESS]"
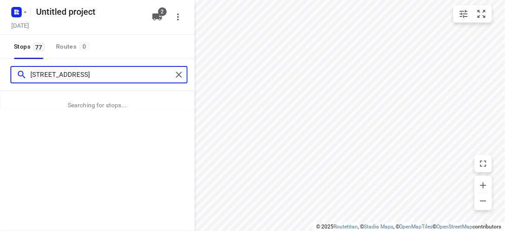
type input "[STREET_ADDRESS]"
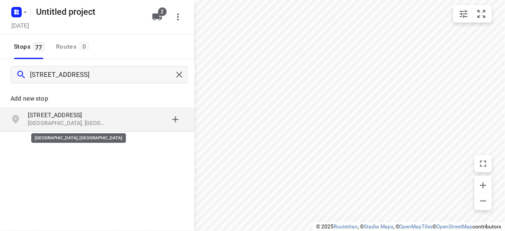
click at [86, 112] on p "[STREET_ADDRESS]" at bounding box center [68, 115] width 80 height 9
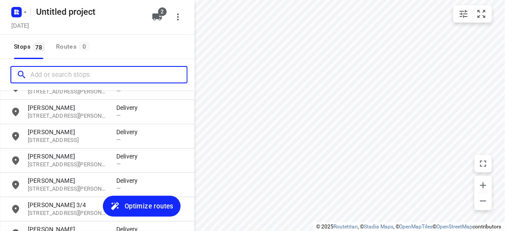
scroll to position [1814, 0]
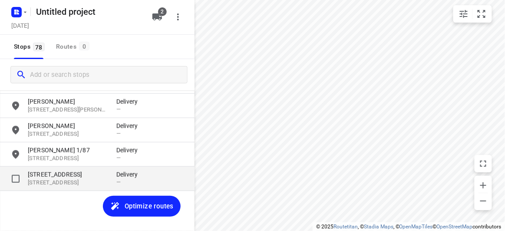
click at [47, 174] on p "[STREET_ADDRESS]" at bounding box center [68, 174] width 80 height 9
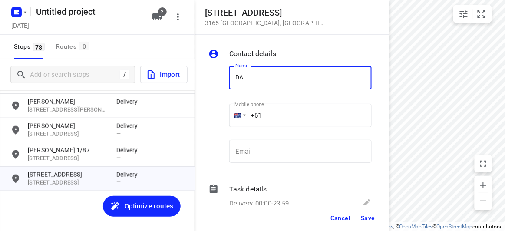
type input "[PERSON_NAME]"
click at [267, 119] on input "+61" at bounding box center [300, 115] width 142 height 23
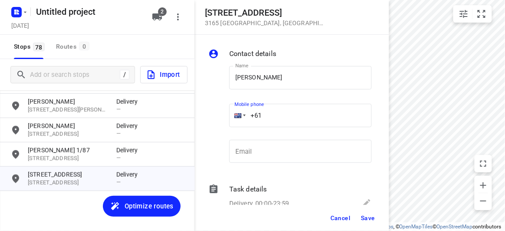
paste input "468389839"
type input "[PHONE_NUMBER]"
click at [369, 225] on button "Save" at bounding box center [368, 218] width 21 height 16
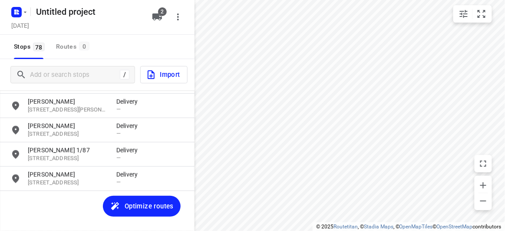
click at [73, 201] on div "[PERSON_NAME][GEOGRAPHIC_DATA][STREET_ADDRESS] Delivery — [PERSON_NAME] Y [STRE…" at bounding box center [97, 168] width 195 height 157
click at [60, 67] on div "/ Import" at bounding box center [97, 74] width 195 height 31
click at [58, 72] on input "Add or search stops" at bounding box center [74, 74] width 89 height 13
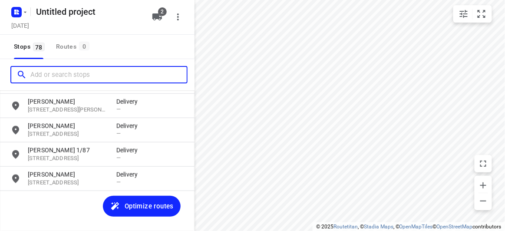
click at [61, 77] on input "Add or search stops" at bounding box center [108, 74] width 156 height 13
paste input "[STREET_ADDRESS][PERSON_NAME]"
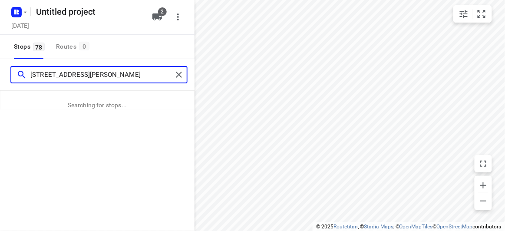
type input "[STREET_ADDRESS][PERSON_NAME]"
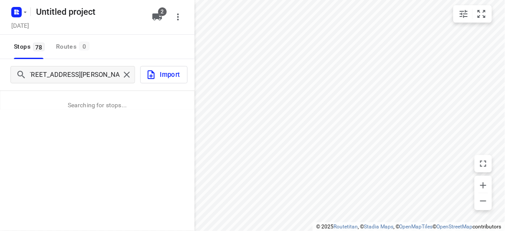
scroll to position [0, 0]
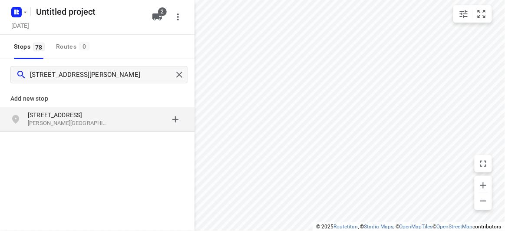
click at [80, 94] on p "Add new stop" at bounding box center [97, 98] width 174 height 10
click at [87, 109] on div "[STREET_ADDRESS][PERSON_NAME]" at bounding box center [97, 119] width 195 height 24
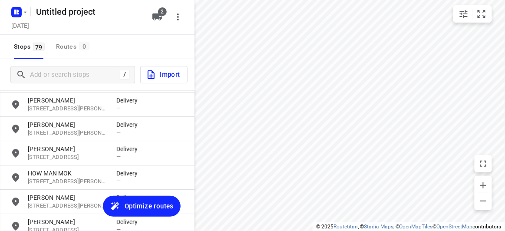
scroll to position [1838, 0]
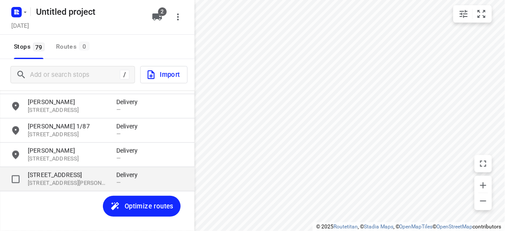
click at [73, 176] on p "[STREET_ADDRESS]" at bounding box center [68, 175] width 80 height 9
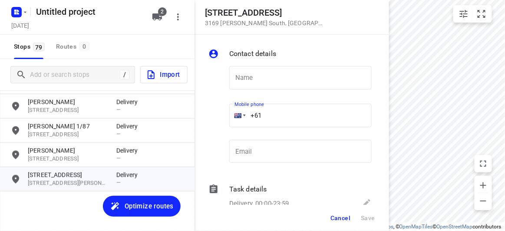
drag, startPoint x: 262, startPoint y: 110, endPoint x: 220, endPoint y: 118, distance: 42.9
click at [220, 118] on div "Name Name Mobile phone +61 ​ Email Email" at bounding box center [290, 116] width 167 height 115
paste input "tel"
paste input "435853998"
type input "[PHONE_NUMBER]"
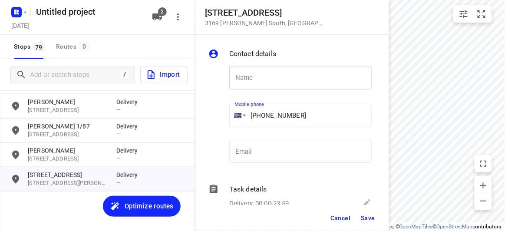
click at [256, 88] on input "text" at bounding box center [300, 77] width 142 height 23
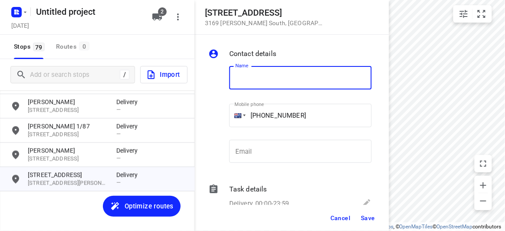
paste input "[PERSON_NAME]"
type input "[PERSON_NAME]"
click at [370, 219] on span "Save" at bounding box center [368, 218] width 14 height 7
